Goal: Obtain resource: Download file/media

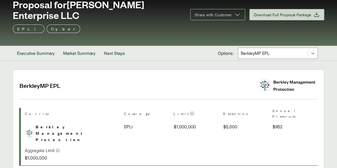
scroll to position [35, 0]
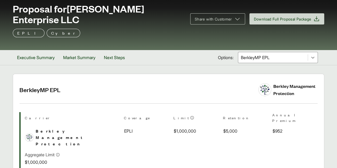
click at [303, 54] on div at bounding box center [272, 57] width 65 height 6
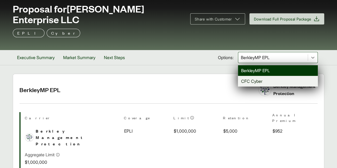
click at [277, 76] on div "CFC Cyber" at bounding box center [278, 81] width 80 height 11
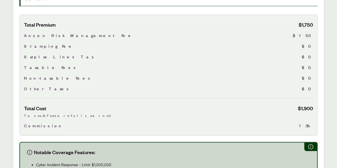
scroll to position [297, 0]
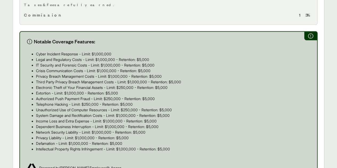
click at [177, 146] on p "Intellectual Property Rights Infringement - Limit: $1,000,000 - Retention: $5,0…" at bounding box center [173, 149] width 275 height 6
click at [178, 146] on p "Intellectual Property Rights Infringement - Limit: $1,000,000 - Retention: $5,0…" at bounding box center [173, 149] width 275 height 6
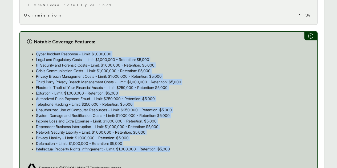
drag, startPoint x: 175, startPoint y: 132, endPoint x: 34, endPoint y: 35, distance: 171.1
click at [34, 51] on ul "Cyber Incident Response - Limit: $1,000,000 Legal and Regulatory Costs - Limit:…" at bounding box center [168, 101] width 284 height 101
copy ul "Cyber Incident Response - Limit: $1,000,000 Legal and Regulatory Costs - Limit:…"
click at [216, 96] on p "Authorized Push Payment Fraud - Limit: $250,000 - Retention: $5,000" at bounding box center [173, 99] width 275 height 6
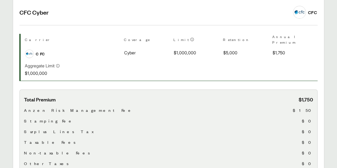
scroll to position [0, 0]
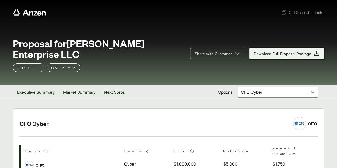
click at [301, 51] on span "Download Full Proposal Package" at bounding box center [283, 54] width 58 height 6
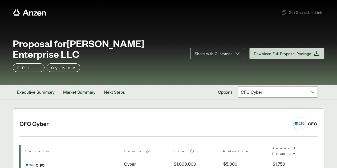
click at [264, 89] on div at bounding box center [272, 92] width 65 height 6
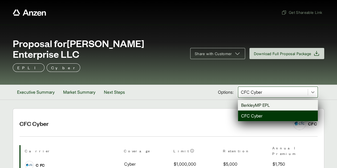
click at [261, 100] on div "BerkleyMP EPL" at bounding box center [278, 105] width 80 height 11
